Goal: Transaction & Acquisition: Purchase product/service

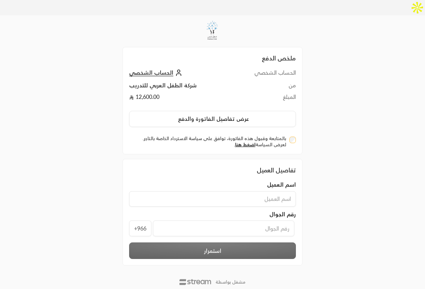
scroll to position [5, 0]
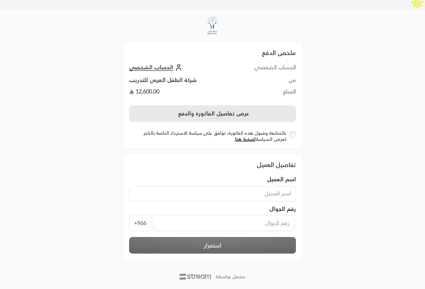
click at [258, 105] on button "عرض تفاصيل الفاتورة والدفع" at bounding box center [212, 113] width 167 height 16
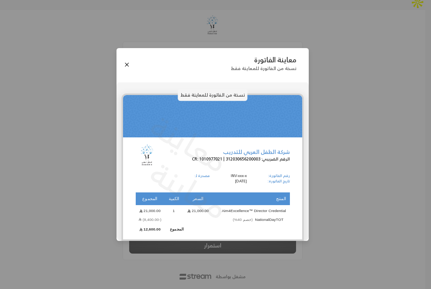
click at [327, 111] on div "معاينة الفاتورة نسخة من الفاتورة للمعاينة فقط نسخة من الفاتورة للمعاينة فقط معا…" at bounding box center [215, 144] width 431 height 289
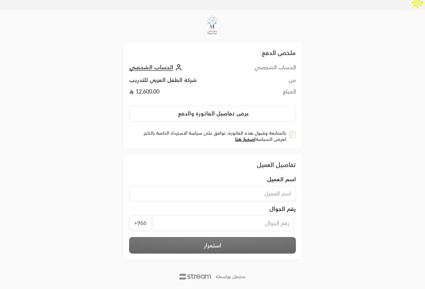
click at [243, 130] on label "بالمتابعة وقبول هذه الفاتورة، توافق على سياسة الاسترداد الخاصة بالتاجر. لعرض ال…" at bounding box center [209, 136] width 154 height 12
click at [244, 136] on link "اضغط هنا" at bounding box center [245, 139] width 20 height 6
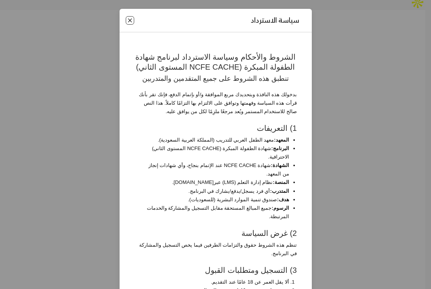
click at [134, 20] on button "Close" at bounding box center [130, 20] width 8 height 8
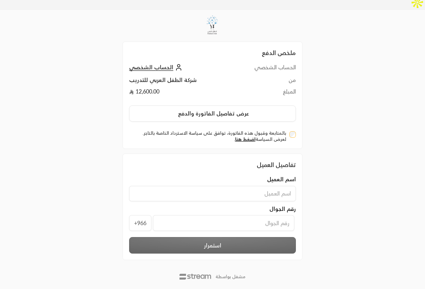
click at [346, 92] on div "ملخص الدفع الحساب الشخصي الحساب الشخصي من شركة الطفل العربي للتدريب المبلغ 12,6…" at bounding box center [212, 157] width 425 height 294
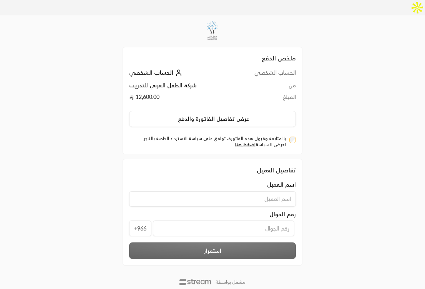
click at [82, 73] on div "ملخص الدفع الحساب الشخصي الحساب الشخصي من شركة الطفل العربي للتدريب المبلغ 12,6…" at bounding box center [212, 162] width 425 height 294
